Goal: Task Accomplishment & Management: Use online tool/utility

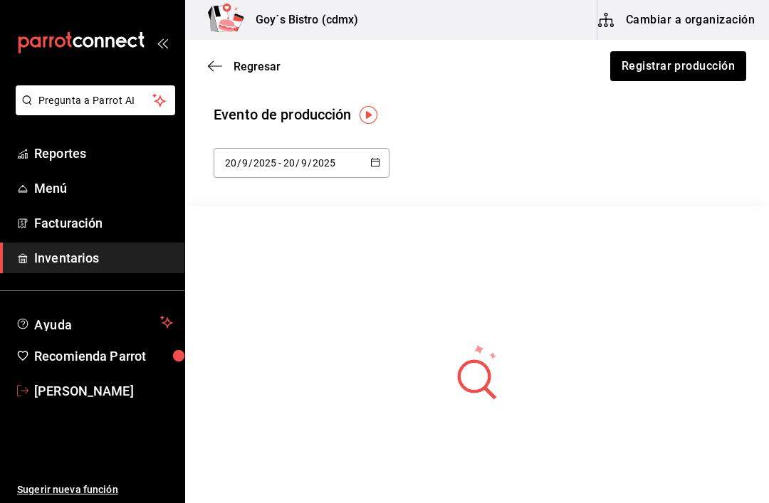
click at [50, 390] on span "[PERSON_NAME]" at bounding box center [103, 391] width 139 height 19
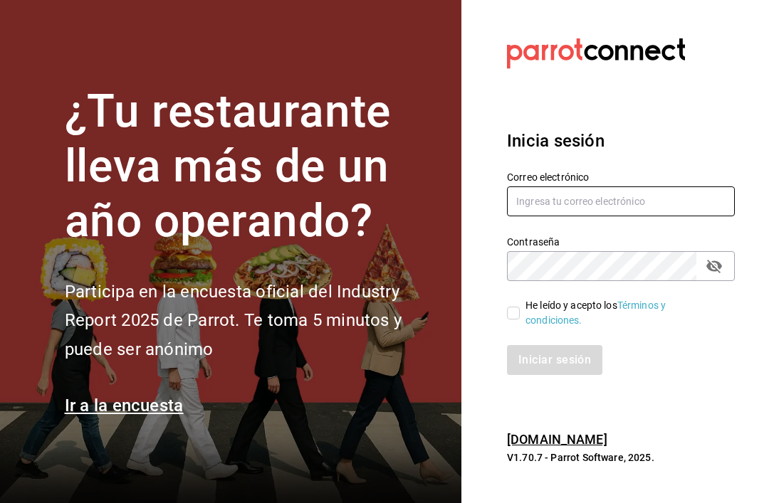
click at [659, 216] on input "text" at bounding box center [621, 202] width 228 height 30
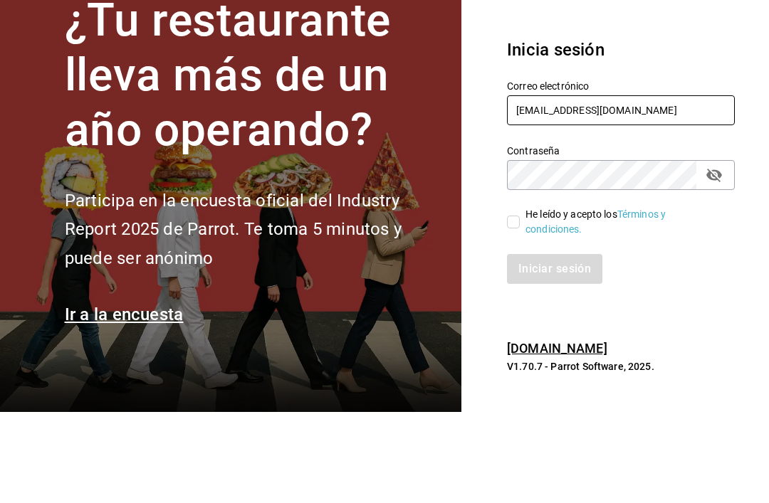
type input "[EMAIL_ADDRESS][DOMAIN_NAME]"
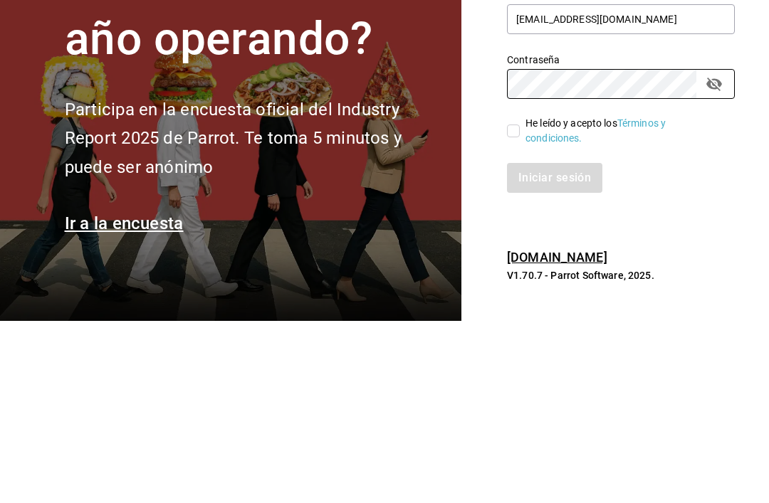
click at [514, 307] on input "He leído y acepto los Términos y condiciones." at bounding box center [513, 313] width 13 height 13
checkbox input "true"
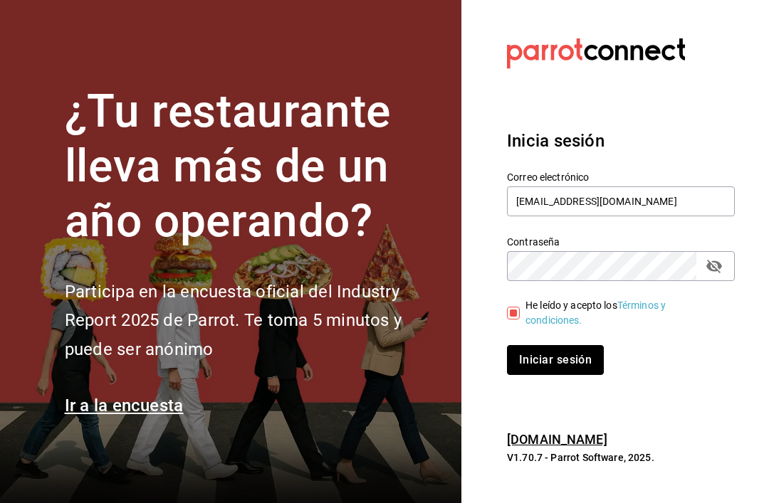
click at [576, 345] on button "Iniciar sesión" at bounding box center [555, 360] width 97 height 30
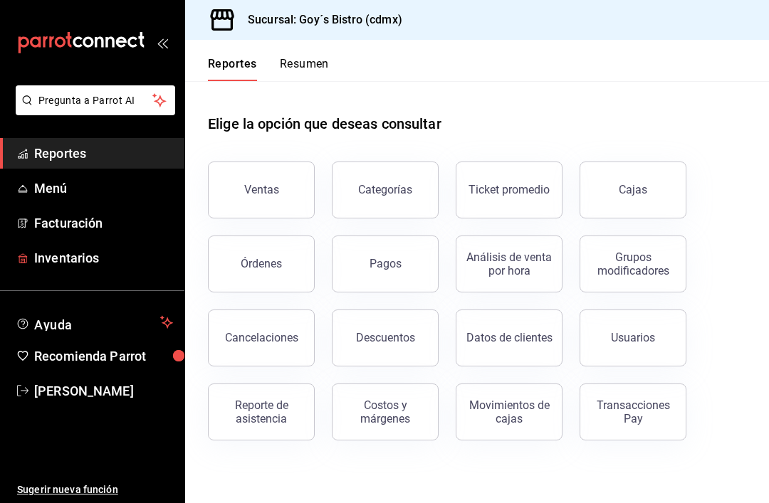
click at [90, 254] on span "Inventarios" at bounding box center [103, 258] width 139 height 19
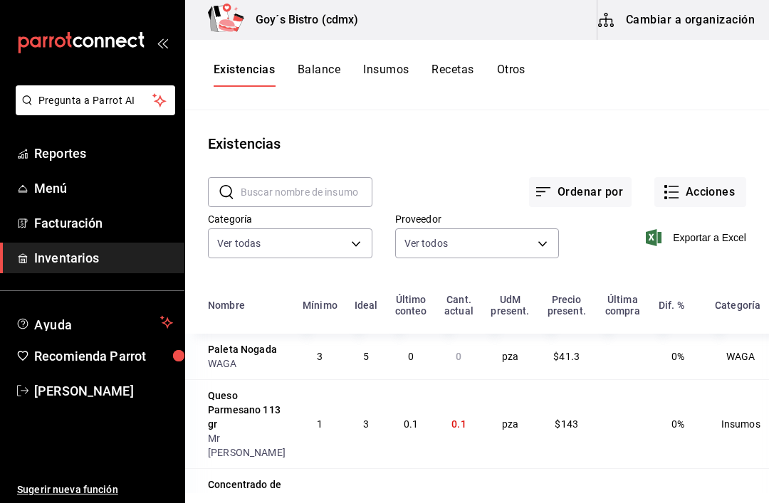
click at [699, 200] on button "Acciones" at bounding box center [700, 192] width 92 height 30
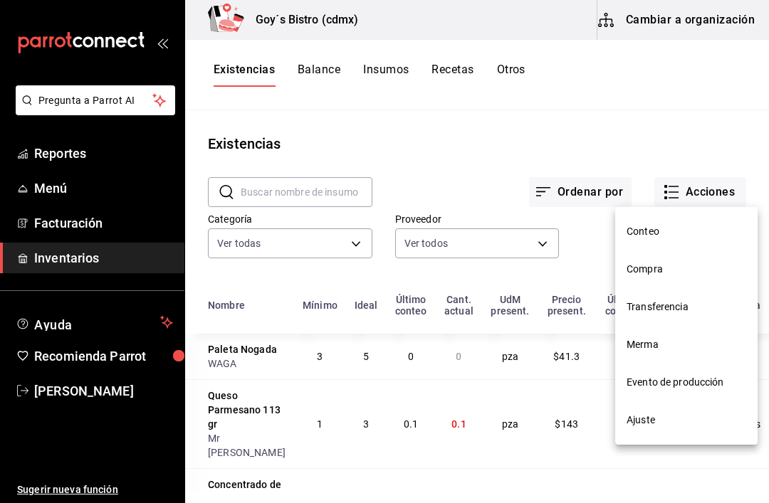
click at [698, 200] on div at bounding box center [384, 251] width 769 height 503
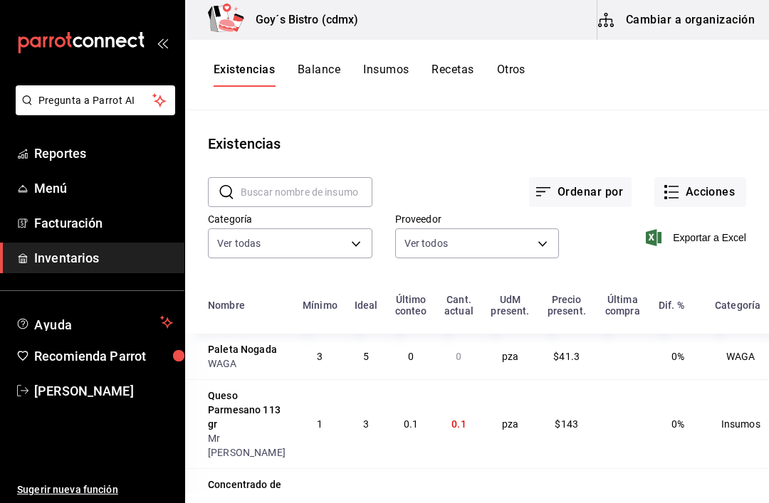
click at [702, 192] on button "Acciones" at bounding box center [700, 192] width 92 height 30
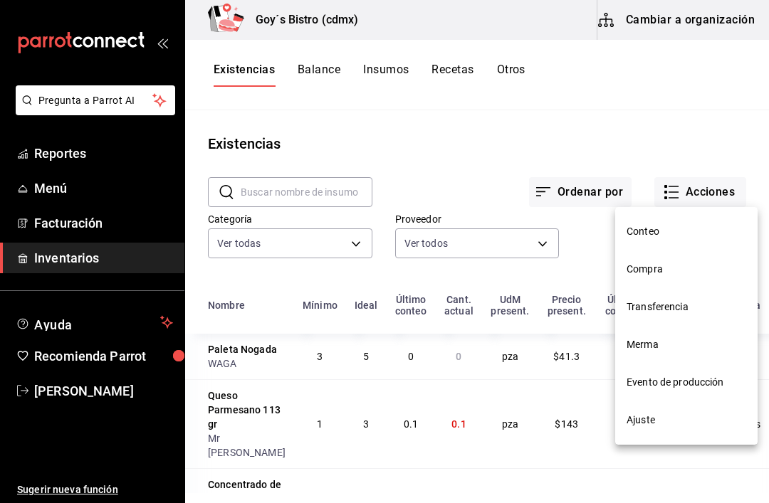
click at [700, 375] on span "Evento de producción" at bounding box center [687, 382] width 120 height 15
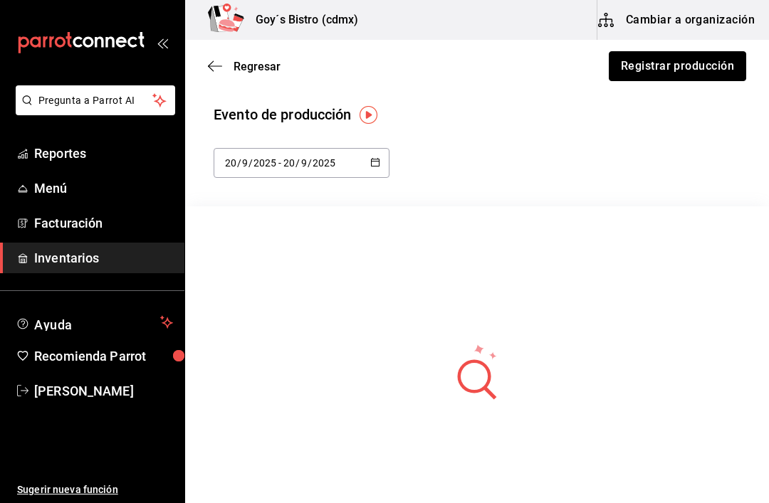
click at [707, 66] on button "Registrar producción" at bounding box center [677, 66] width 137 height 30
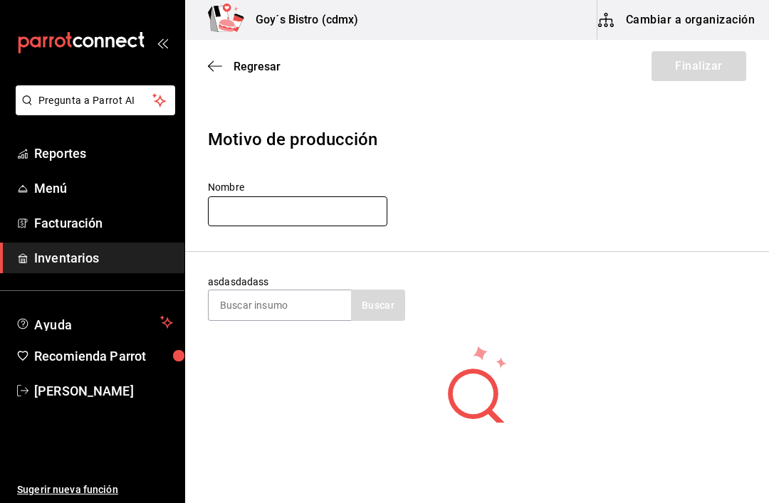
click at [325, 212] on input "text" at bounding box center [297, 212] width 179 height 30
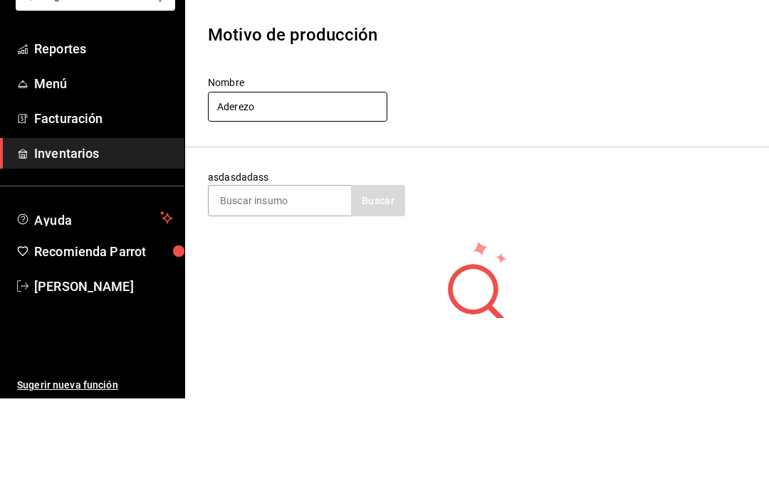
type input "Aderezo"
click at [552, 135] on header "Motivo de producción Nombre Aderezo" at bounding box center [477, 178] width 584 height 148
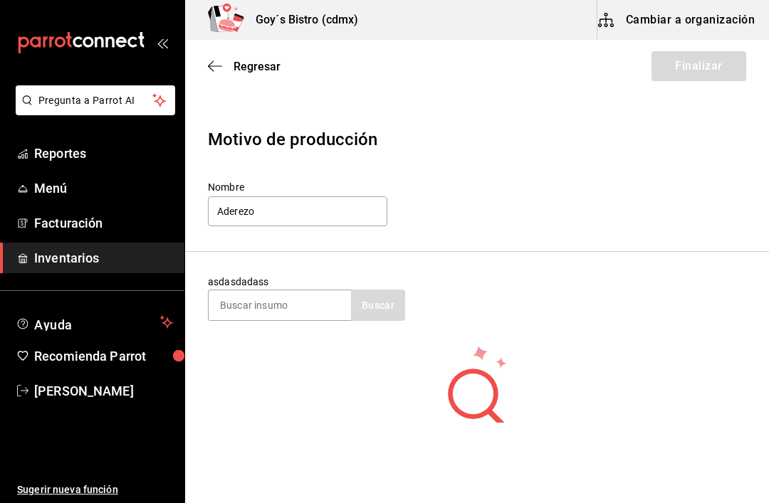
click at [307, 295] on input at bounding box center [280, 306] width 142 height 30
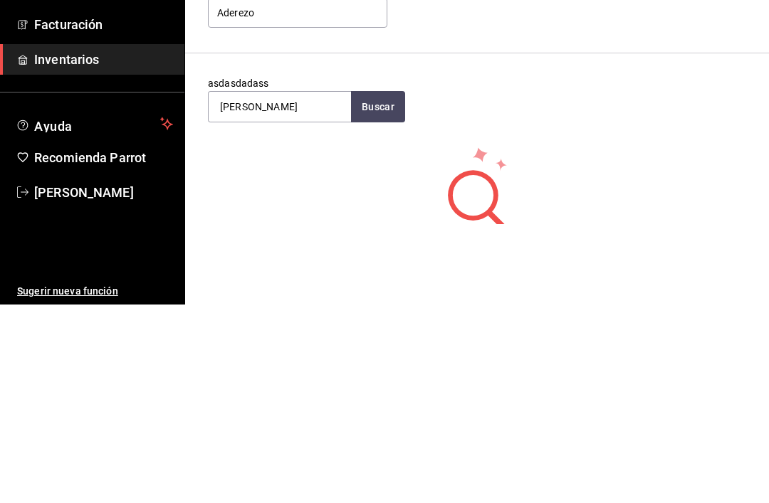
type input "[PERSON_NAME]"
click at [386, 290] on button "Buscar" at bounding box center [378, 305] width 54 height 31
click at [249, 338] on div "[PERSON_NAME]" at bounding box center [263, 346] width 87 height 17
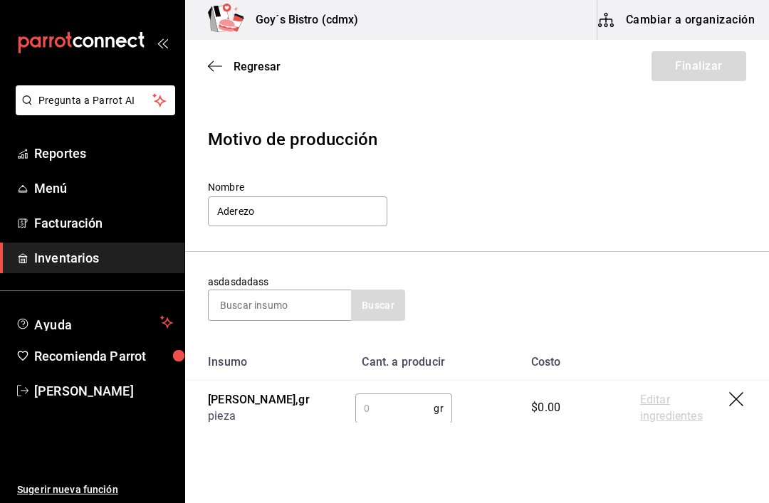
click at [369, 404] on input "text" at bounding box center [394, 409] width 79 height 28
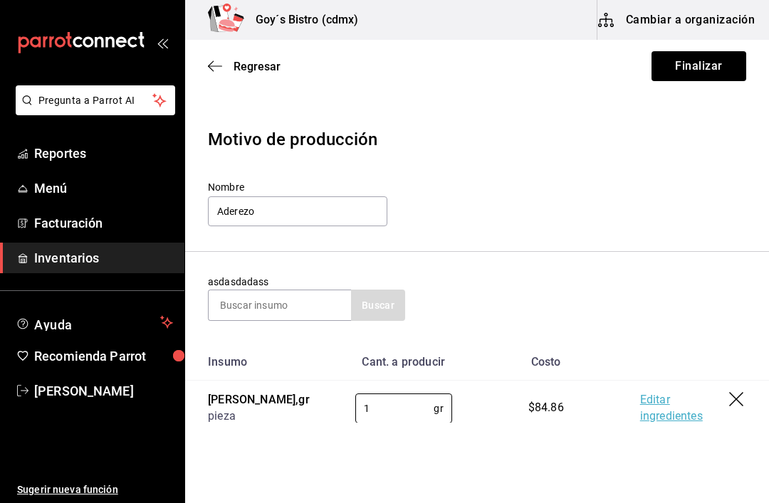
type input "1"
click at [712, 65] on button "Finalizar" at bounding box center [699, 66] width 95 height 30
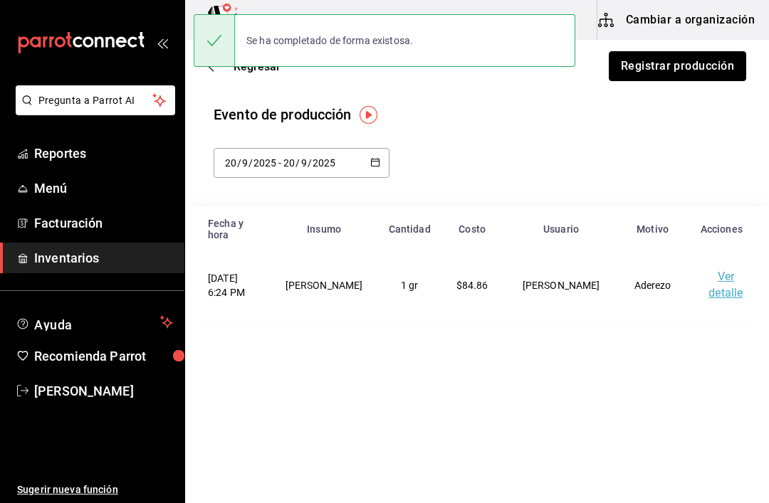
click at [708, 65] on button "Registrar producción" at bounding box center [677, 66] width 137 height 30
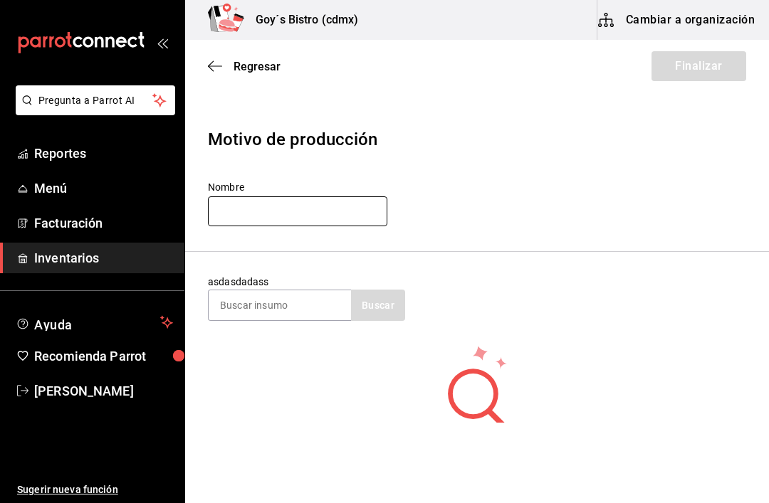
click at [292, 202] on input "text" at bounding box center [297, 212] width 179 height 30
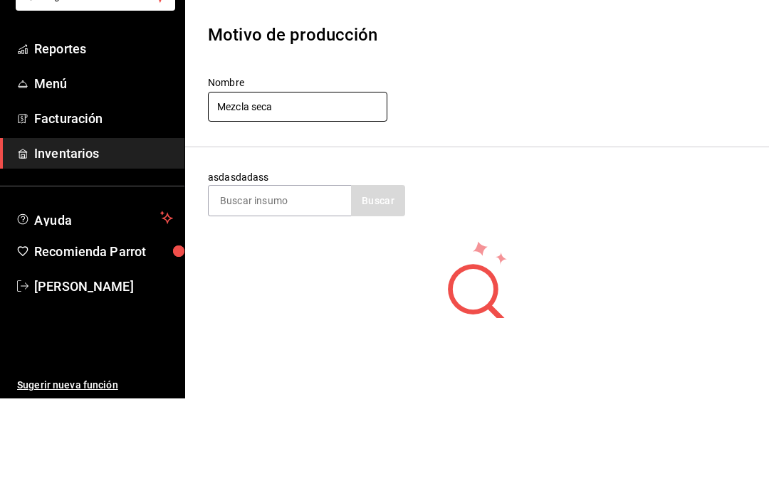
type input "Mezcla seca"
click at [306, 291] on input at bounding box center [280, 306] width 142 height 30
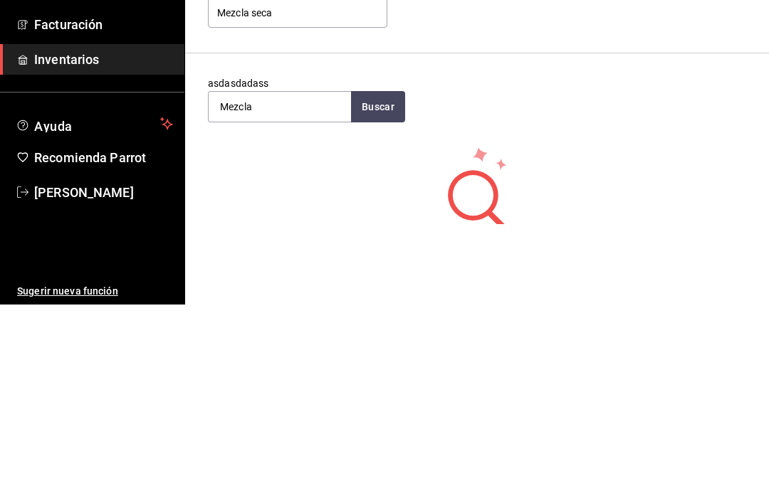
type input "Mezcla"
click at [385, 290] on button "Buscar" at bounding box center [378, 305] width 54 height 31
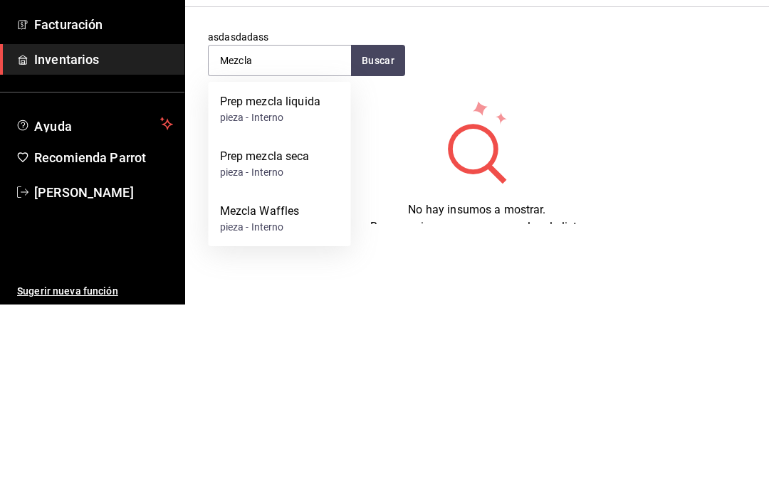
click at [267, 347] on div "Prep mezcla seca" at bounding box center [265, 355] width 90 height 17
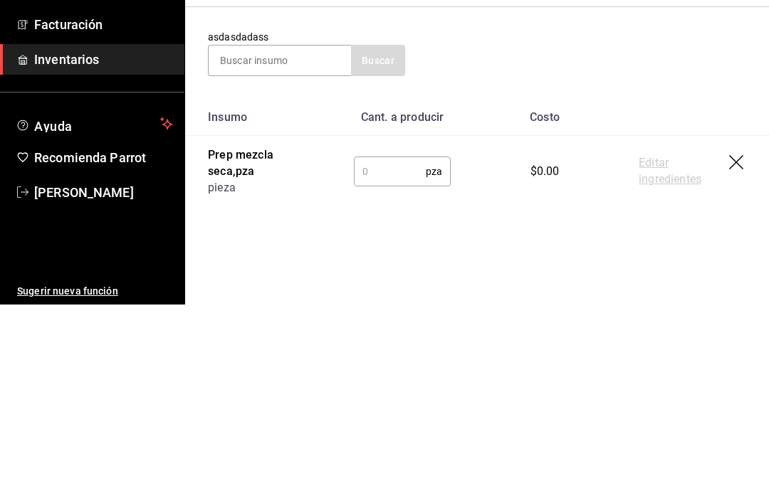
scroll to position [16, 0]
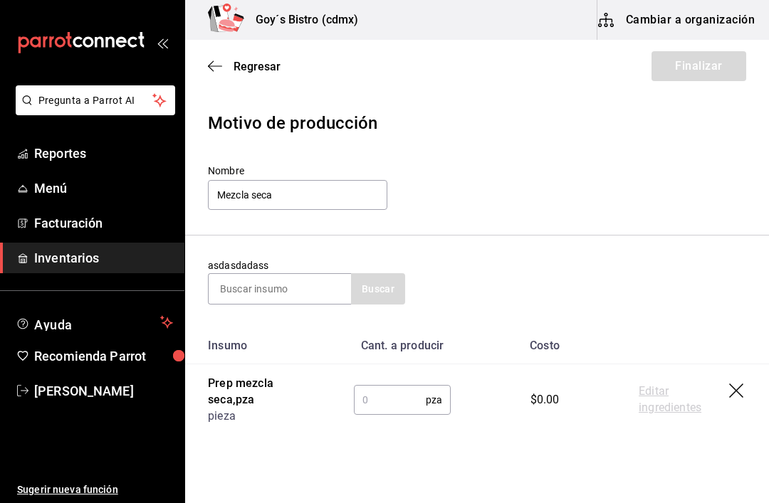
click at [367, 396] on input "text" at bounding box center [390, 400] width 72 height 28
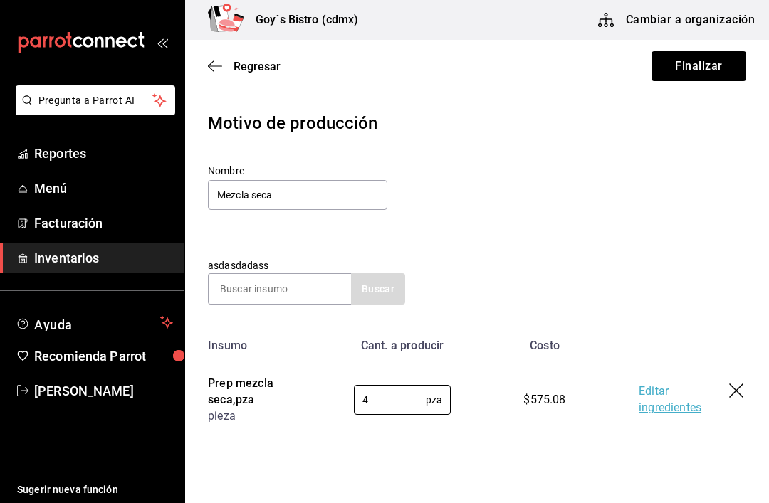
type input "4"
click at [710, 65] on button "Finalizar" at bounding box center [699, 66] width 95 height 30
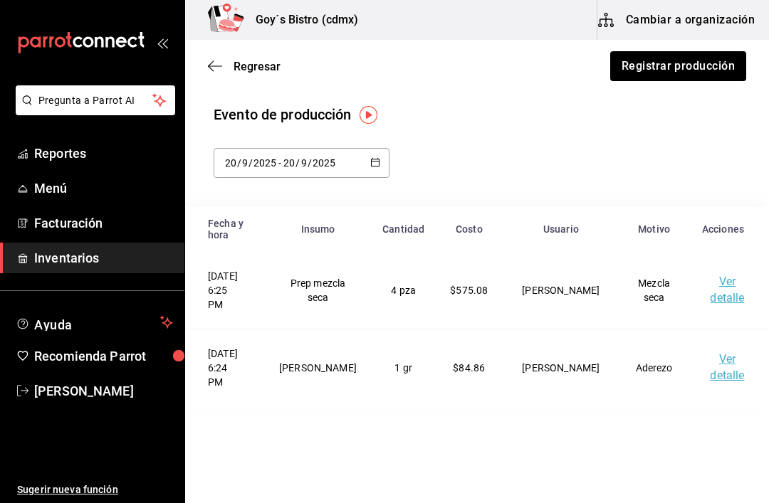
click at [680, 21] on button "Cambiar a organización" at bounding box center [677, 20] width 160 height 40
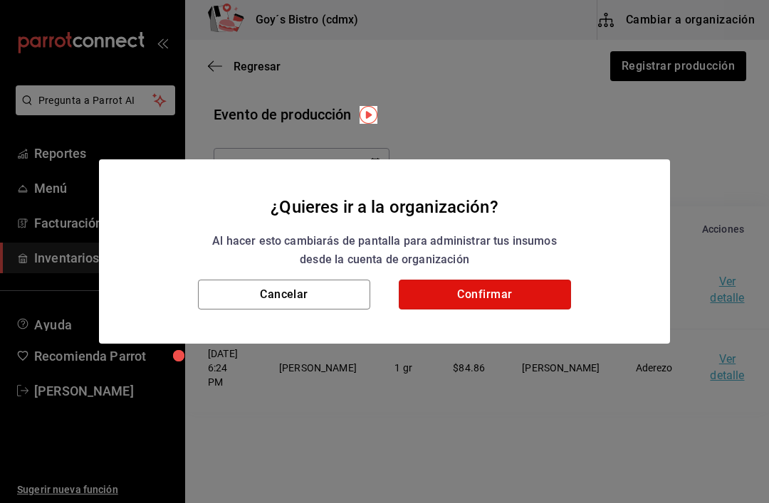
click at [494, 293] on button "Confirmar" at bounding box center [485, 295] width 172 height 30
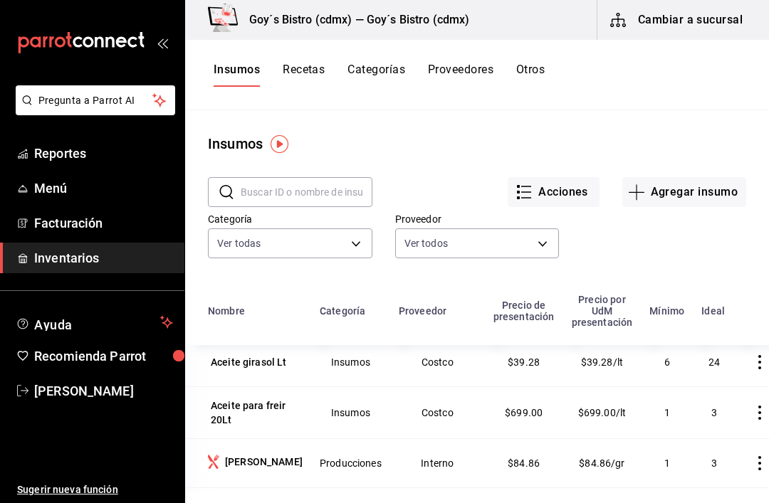
scroll to position [110, 0]
click at [259, 457] on div "[PERSON_NAME]" at bounding box center [264, 461] width 78 height 14
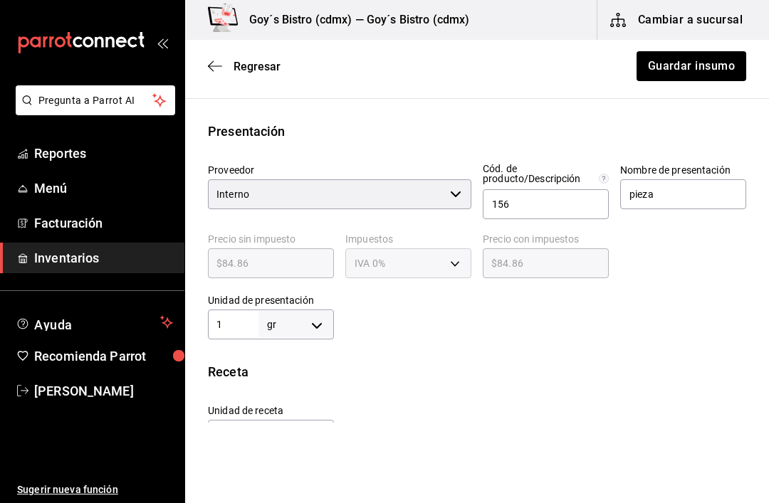
scroll to position [269, 0]
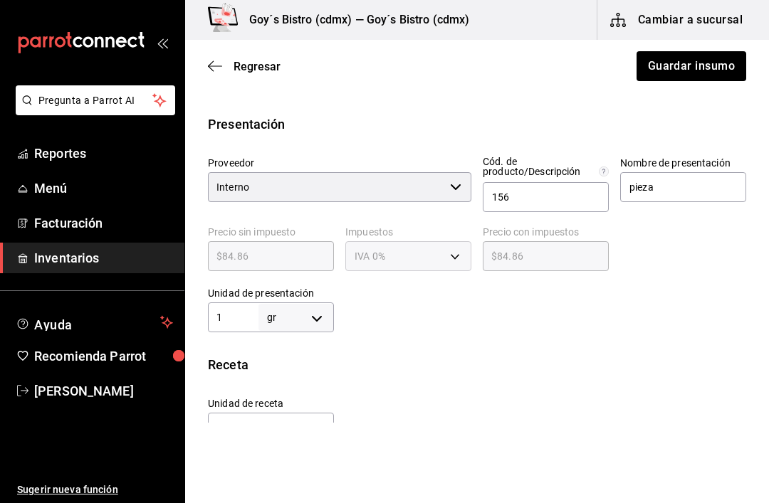
click at [320, 315] on body "Pregunta a Parrot AI Reportes Menú Facturación Inventarios Ayuda Recomienda Par…" at bounding box center [384, 211] width 769 height 423
click at [425, 353] on div at bounding box center [384, 251] width 769 height 503
click at [233, 314] on input "1" at bounding box center [233, 317] width 51 height 17
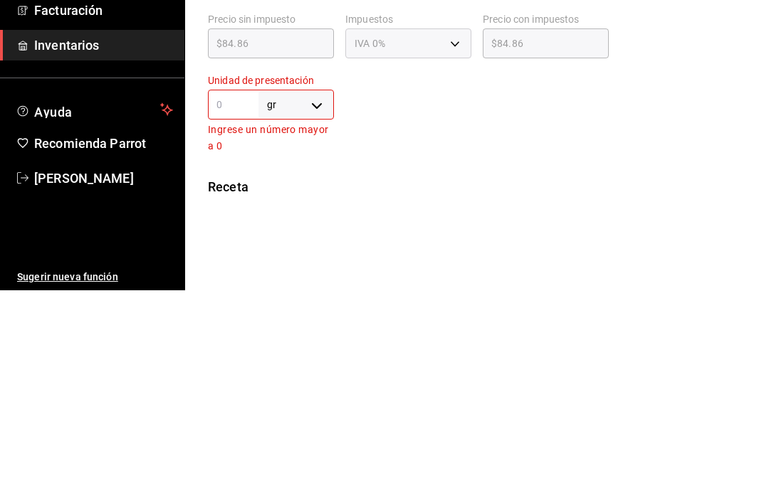
type input "8"
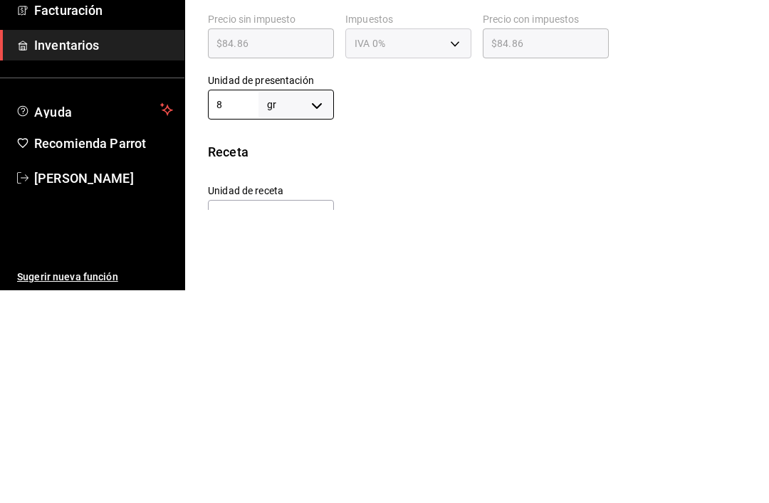
type input "80"
type input "800"
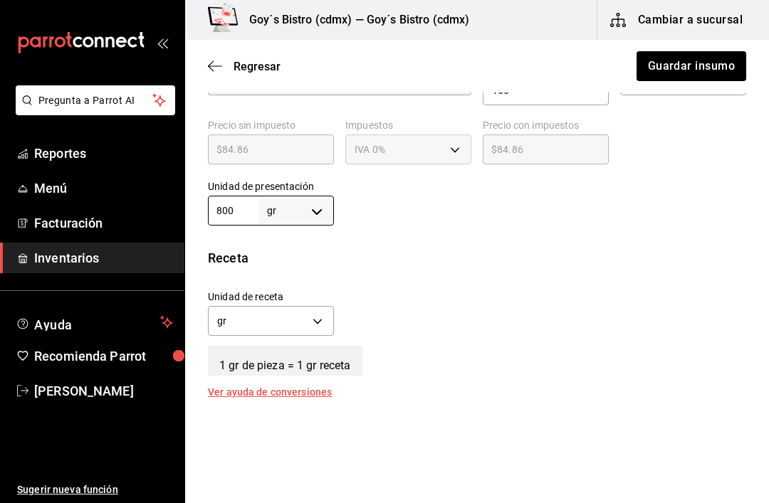
scroll to position [362, 0]
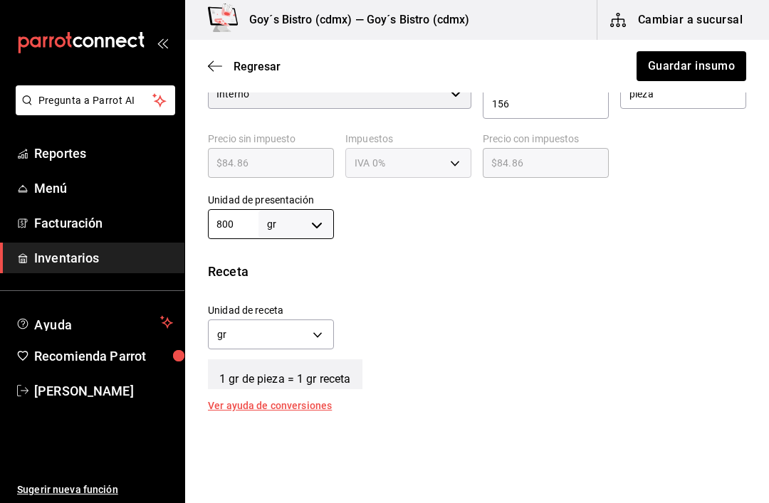
type input "800"
click at [699, 66] on button "Guardar insumo" at bounding box center [690, 66] width 111 height 30
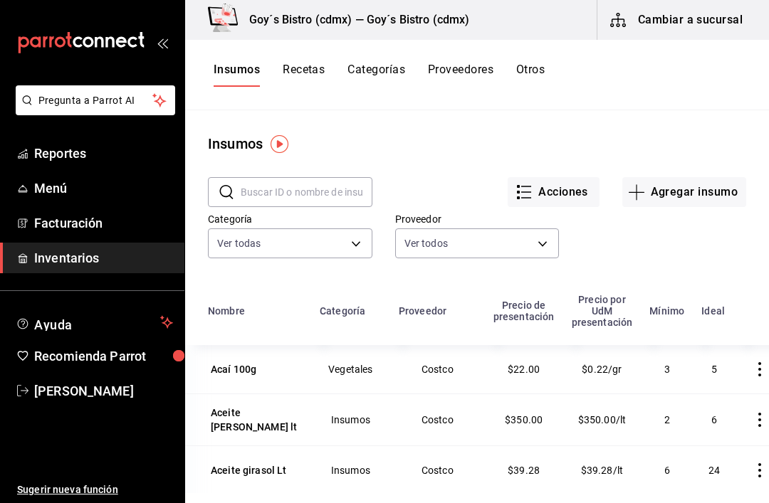
click at [307, 72] on button "Recetas" at bounding box center [304, 75] width 42 height 24
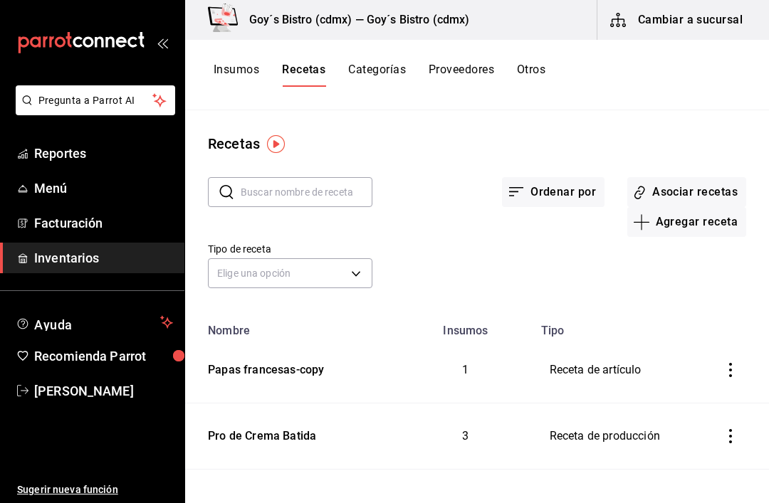
click at [699, 20] on button "Cambiar a sucursal" at bounding box center [677, 20] width 160 height 40
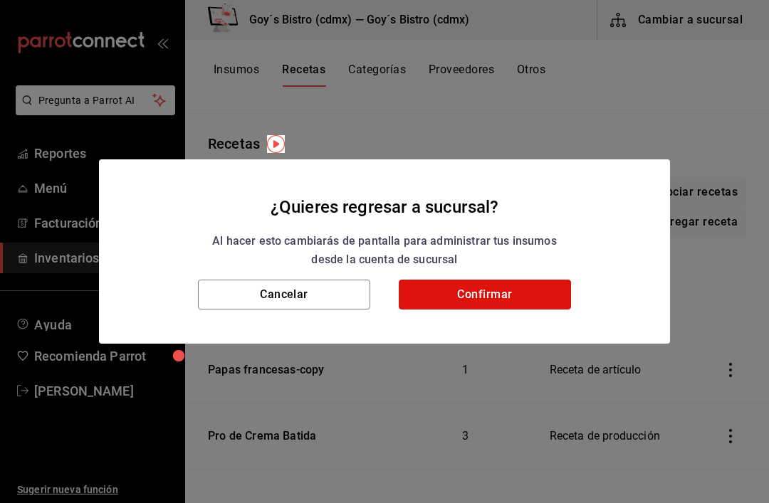
click at [496, 292] on button "Confirmar" at bounding box center [485, 295] width 172 height 30
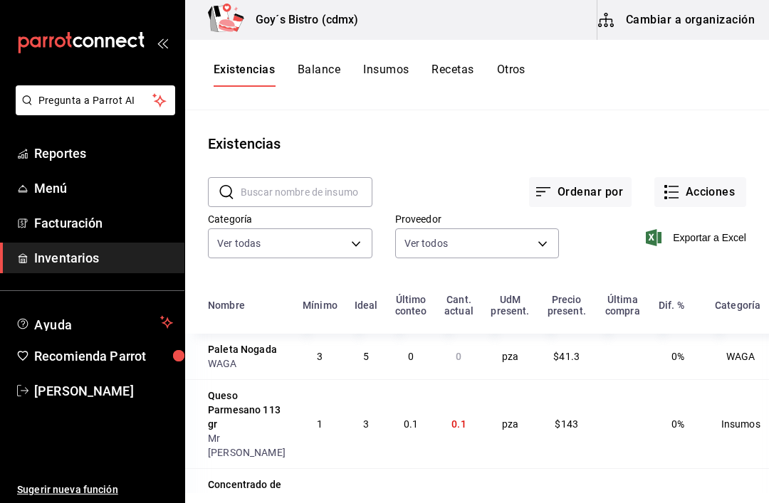
click at [365, 239] on body "Pregunta a Parrot AI Reportes Menú Facturación Inventarios Ayuda Recomienda Par…" at bounding box center [384, 247] width 769 height 494
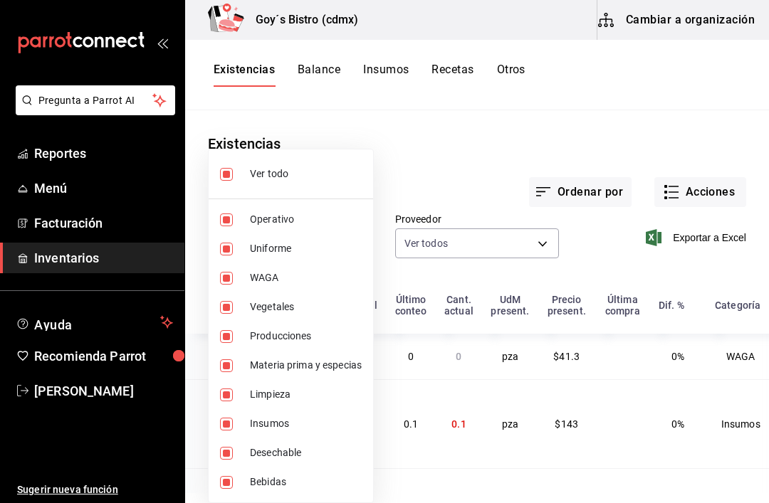
click at [427, 172] on div at bounding box center [384, 251] width 769 height 503
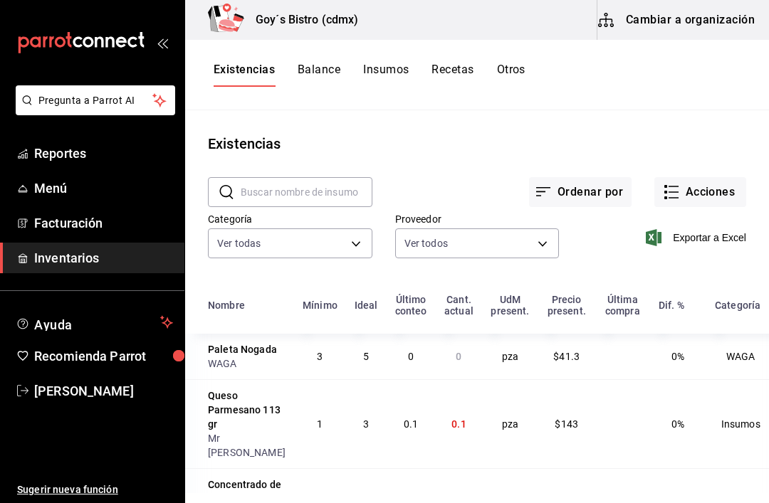
click at [719, 192] on button "Acciones" at bounding box center [700, 192] width 92 height 30
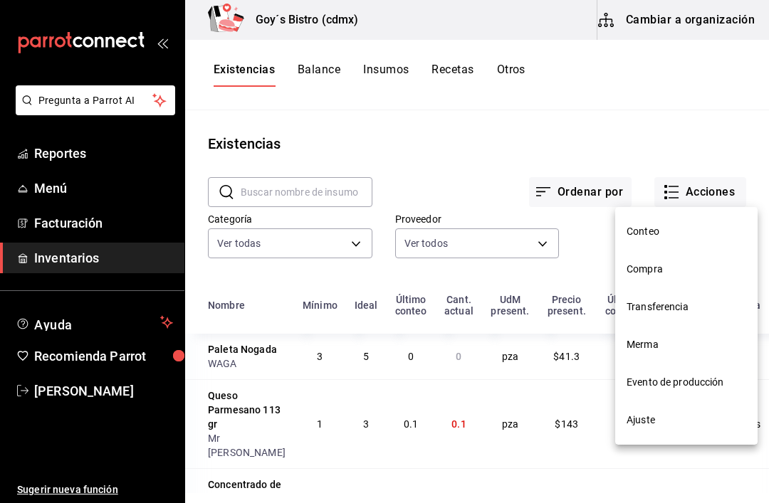
click at [706, 373] on li "Evento de producción" at bounding box center [686, 383] width 142 height 38
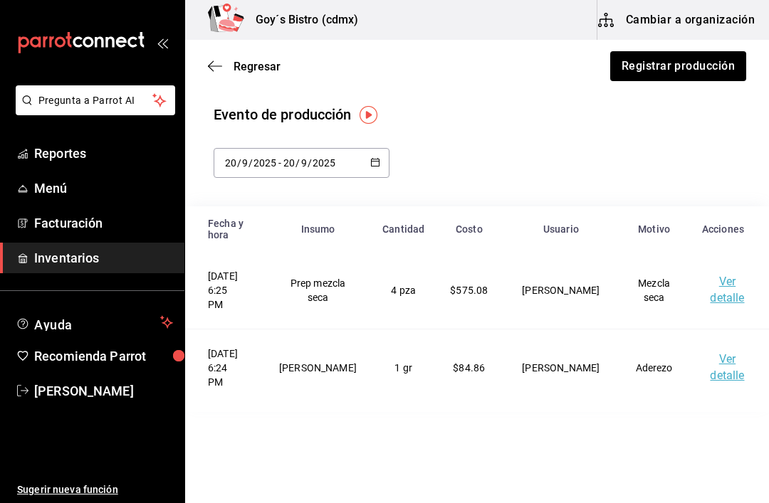
click at [216, 61] on icon "button" at bounding box center [215, 66] width 14 height 13
